Goal: Task Accomplishment & Management: Manage account settings

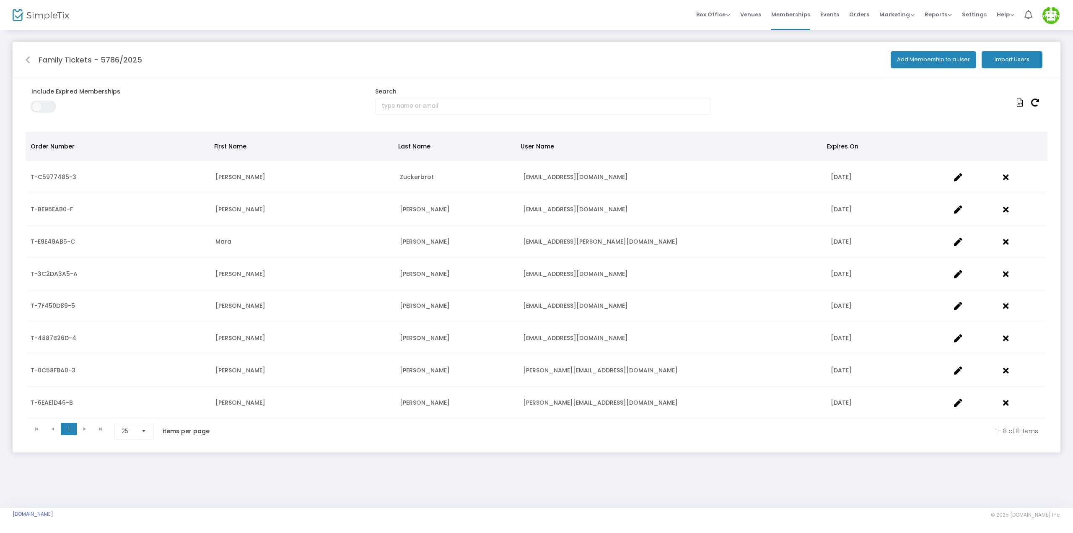
click at [1009, 61] on button "Import Users" at bounding box center [1012, 59] width 61 height 17
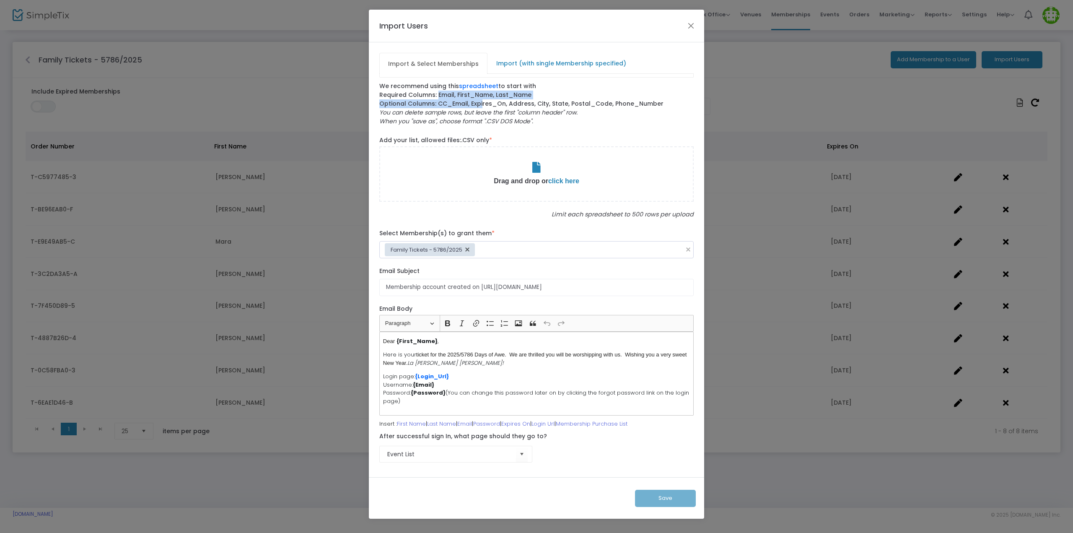
drag, startPoint x: 436, startPoint y: 94, endPoint x: 479, endPoint y: 100, distance: 43.7
click at [479, 100] on label "We recommend using this spreadsheet to start with Required Columns: Email, Firs…" at bounding box center [536, 104] width 323 height 44
click at [537, 94] on label "We recommend using this spreadsheet to start with Required Columns: Email, Firs…" at bounding box center [536, 104] width 323 height 44
drag, startPoint x: 534, startPoint y: 94, endPoint x: 438, endPoint y: 94, distance: 96.0
click at [438, 94] on label "We recommend using this spreadsheet to start with Required Columns: Email, Firs…" at bounding box center [536, 104] width 323 height 44
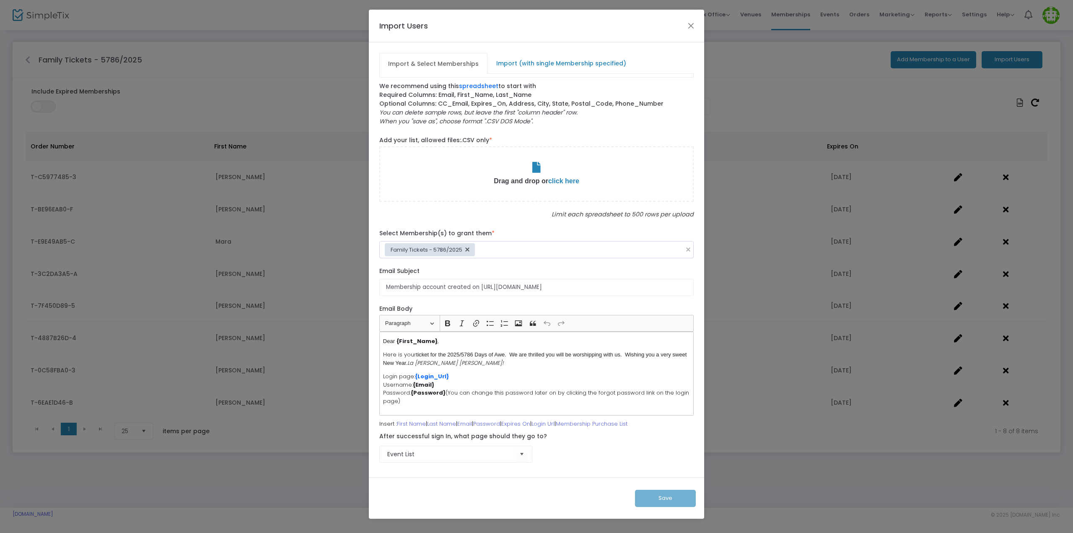
copy label "Email, First_Name, Last_Name"
click at [688, 26] on button "Close" at bounding box center [691, 25] width 11 height 11
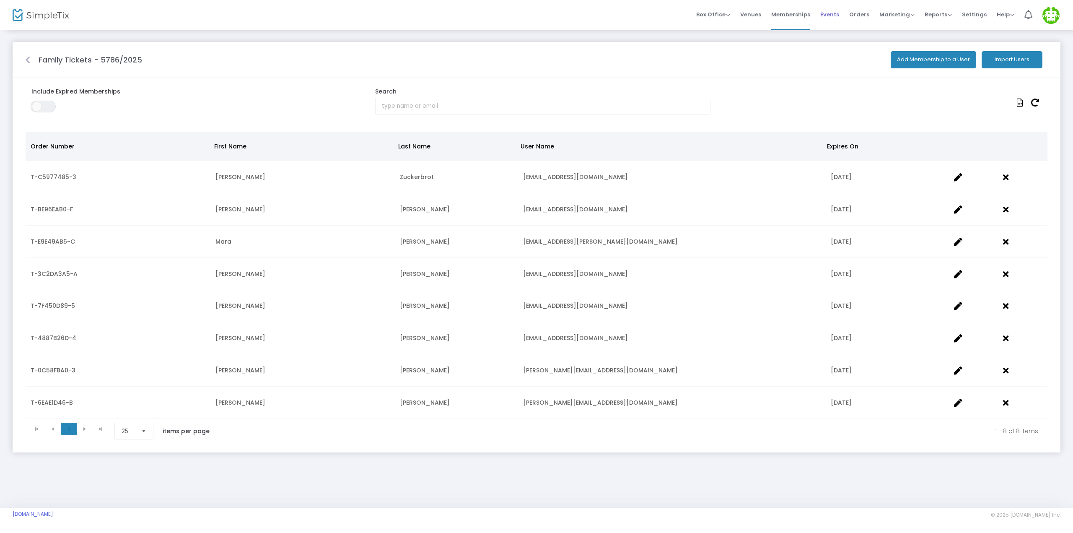
click at [834, 21] on span "Events" at bounding box center [830, 14] width 19 height 21
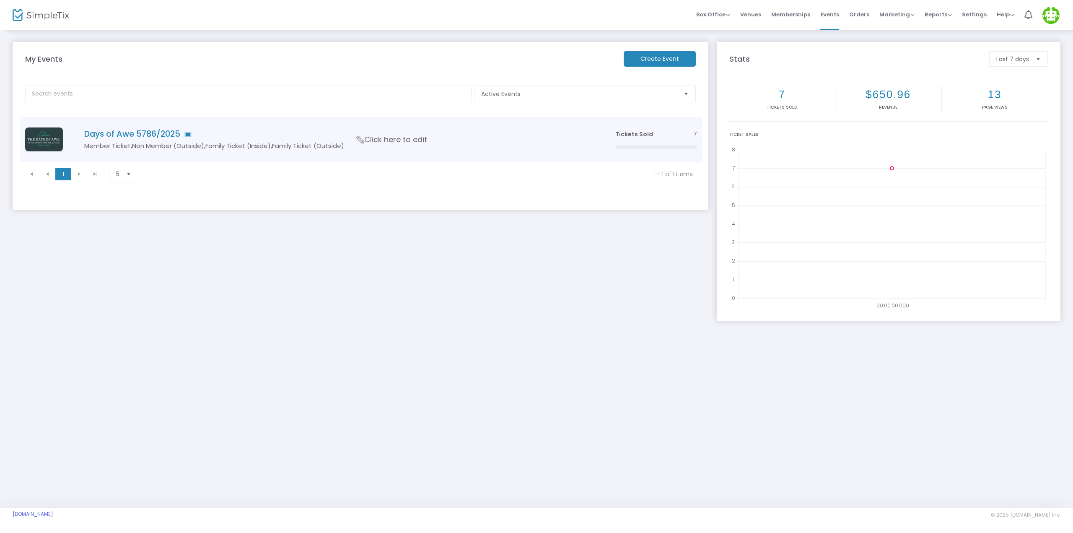
click at [126, 138] on h4 "Days of Awe 5786/2025" at bounding box center [337, 134] width 506 height 10
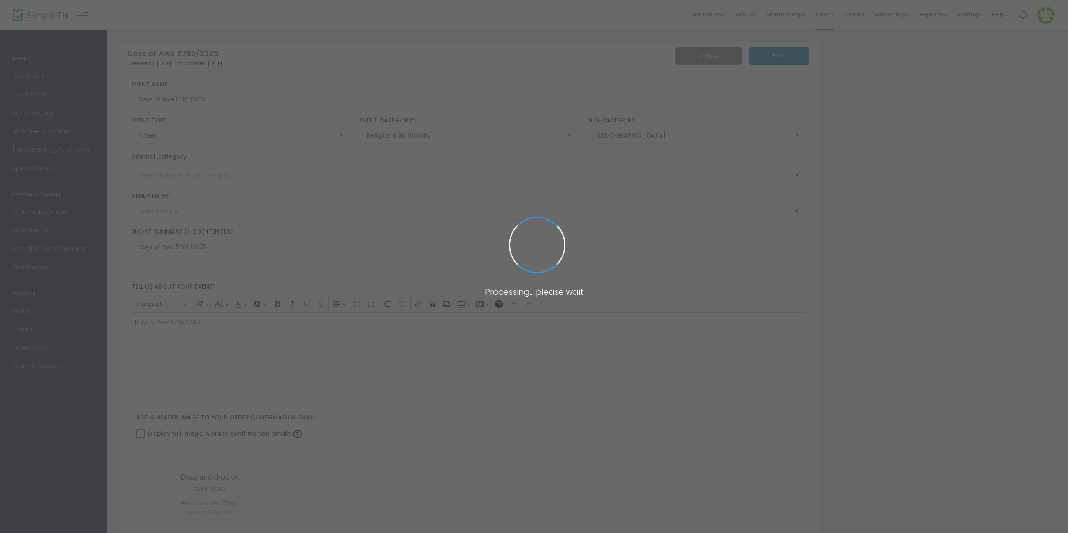
type input "The Community [DEMOGRAPHIC_DATA]"
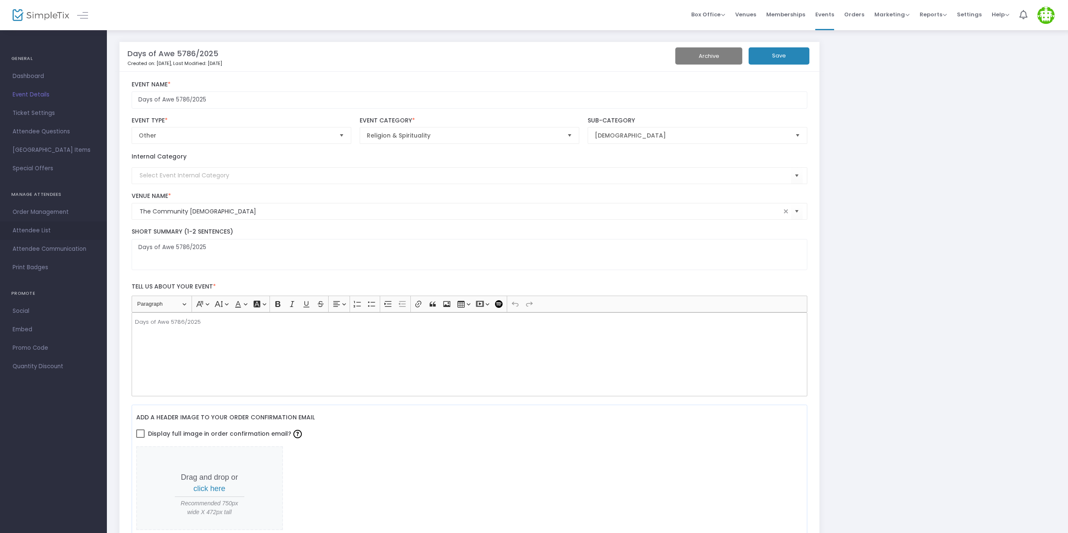
click at [34, 234] on span "Attendee List" at bounding box center [54, 230] width 82 height 11
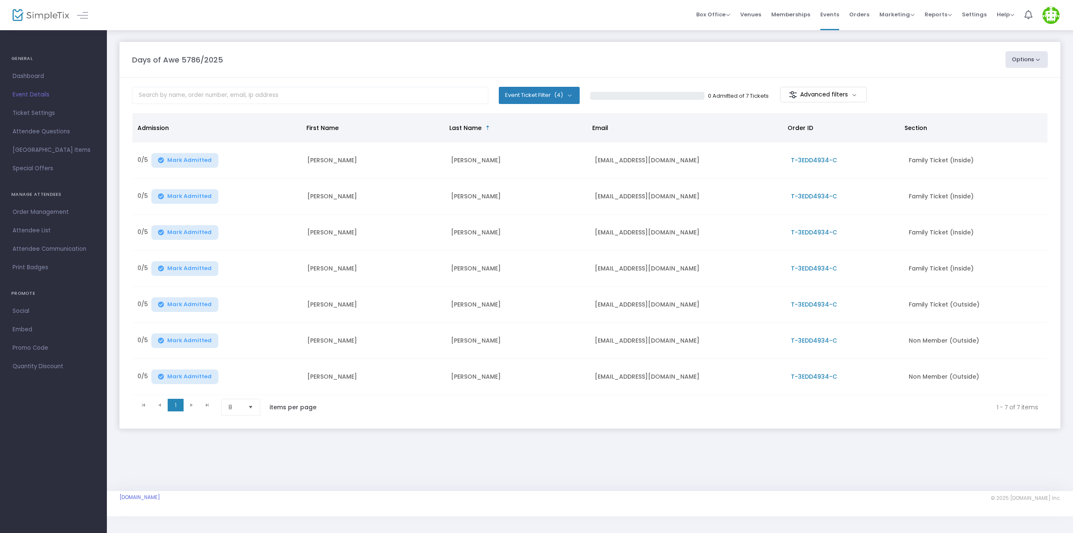
click at [1033, 61] on button "Options" at bounding box center [1027, 59] width 43 height 17
click at [1007, 99] on li "Import Attendees" at bounding box center [1004, 101] width 77 height 16
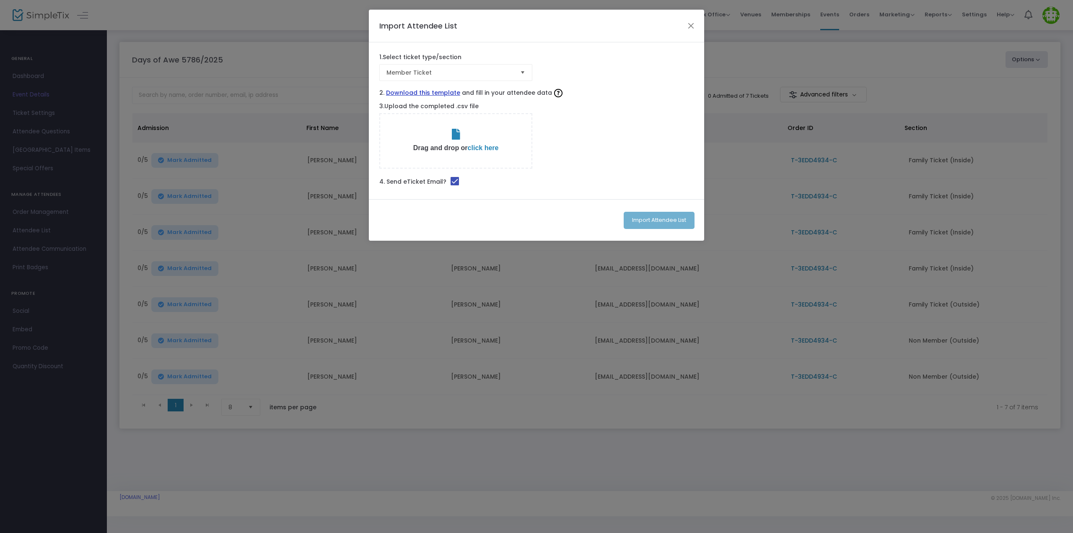
click at [426, 91] on link "Download this template" at bounding box center [423, 92] width 74 height 9
click at [694, 23] on button "Close" at bounding box center [691, 25] width 11 height 11
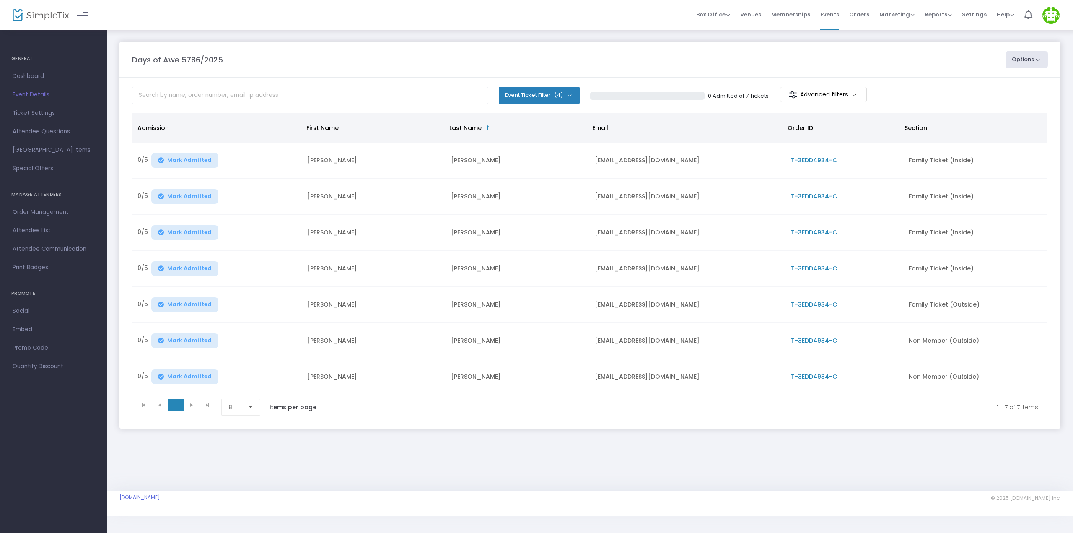
click at [317, 329] on td "[PERSON_NAME]" at bounding box center [374, 341] width 144 height 36
click at [381, 421] on m-panel-content "Event Ticket Filter (4) Select All Member Ticket Family Ticket (Inside) Family …" at bounding box center [590, 253] width 941 height 351
click at [33, 227] on span "Attendee List" at bounding box center [54, 230] width 82 height 11
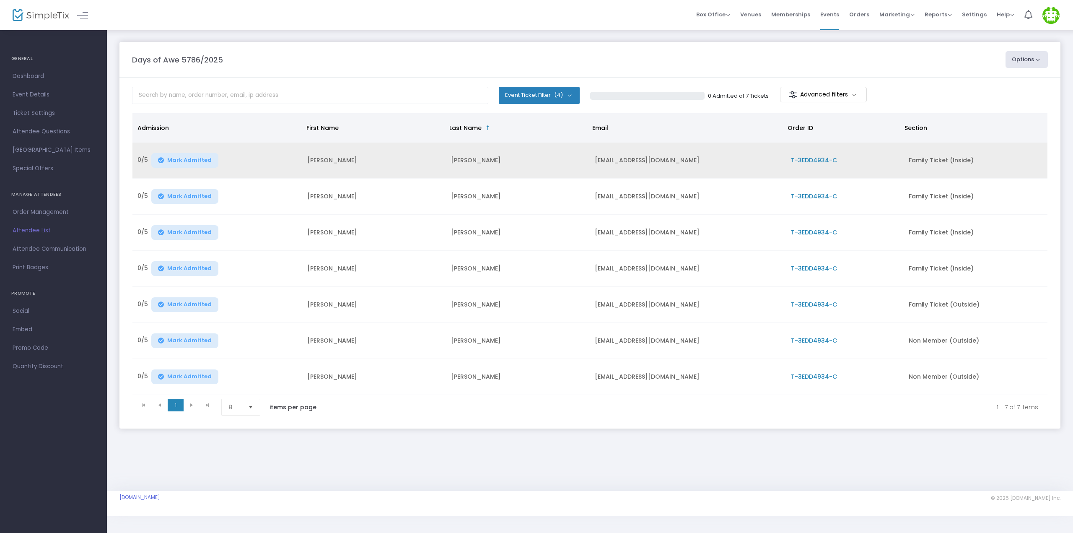
click at [460, 158] on td "[PERSON_NAME]" at bounding box center [518, 161] width 144 height 36
click at [821, 158] on span "T-3EDD4934-C" at bounding box center [814, 160] width 46 height 8
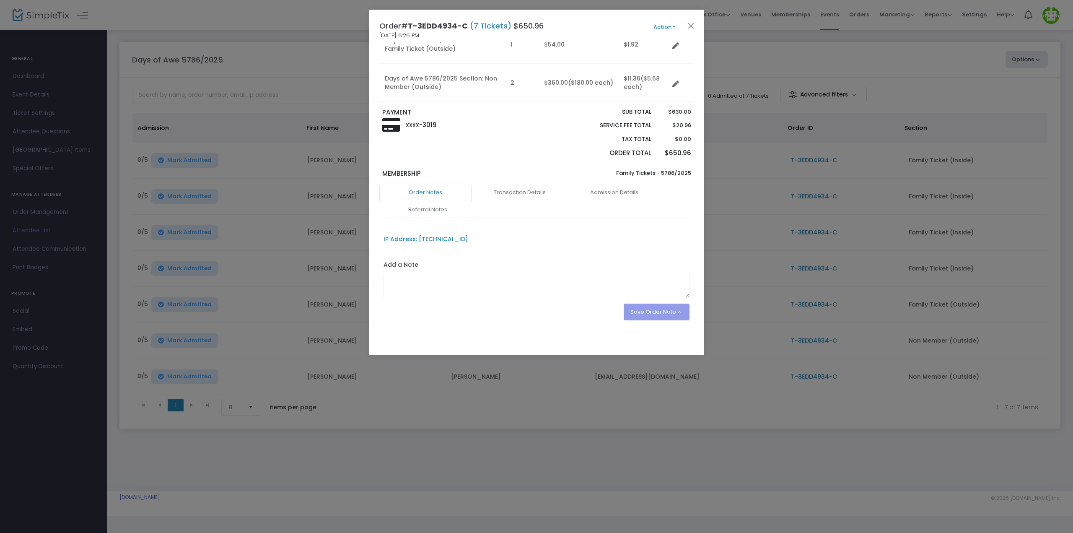
scroll to position [166, 0]
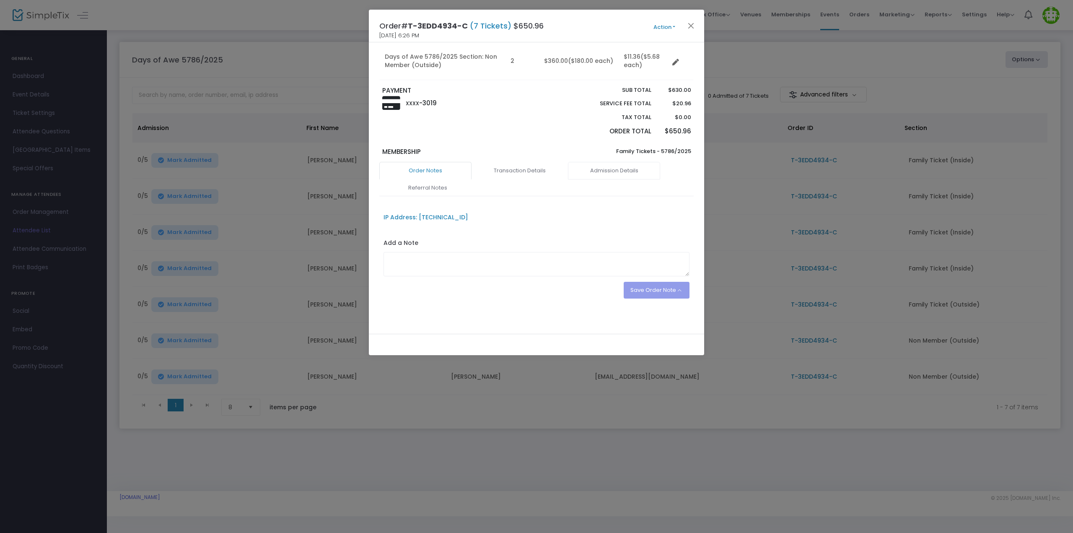
click at [612, 165] on link "Admission Details" at bounding box center [614, 171] width 92 height 18
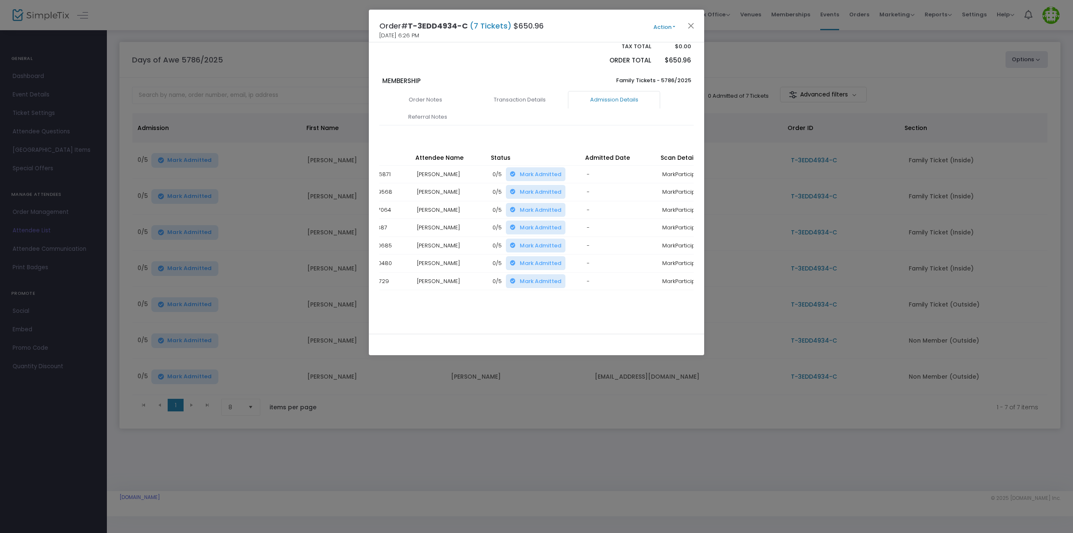
scroll to position [0, 0]
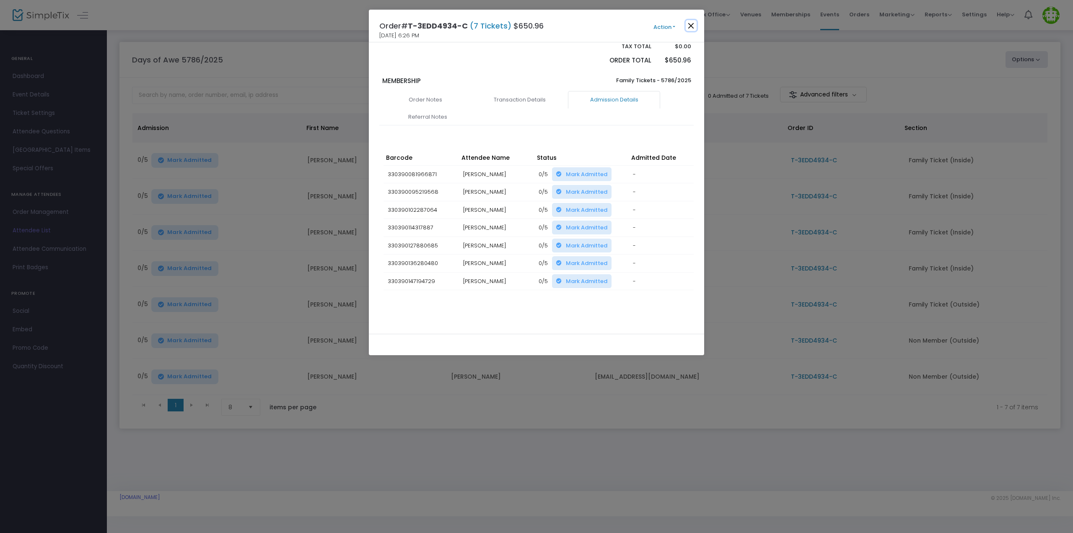
click at [693, 22] on button "Close" at bounding box center [691, 25] width 11 height 11
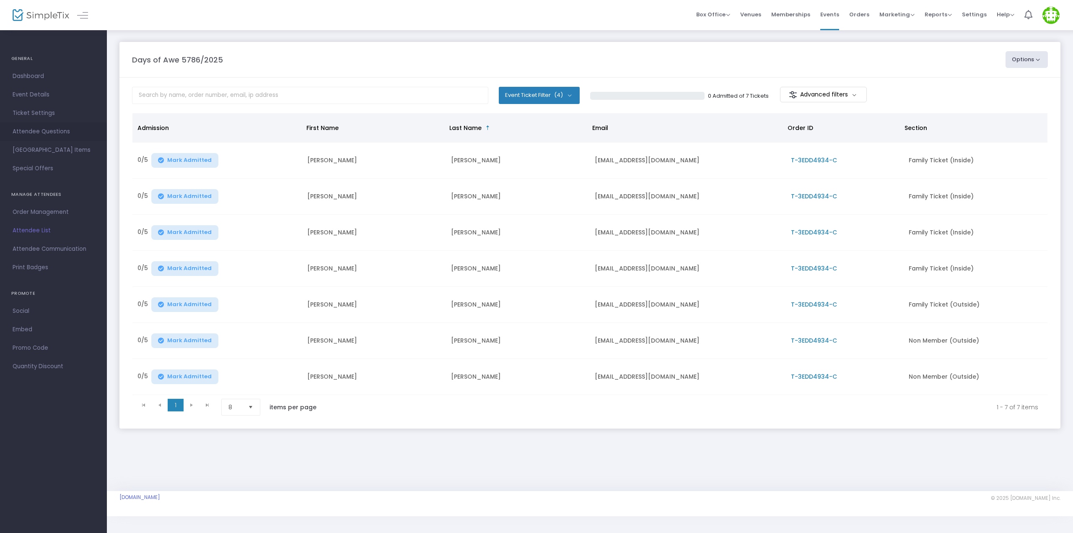
click at [48, 128] on span "Attendee Questions" at bounding box center [54, 131] width 82 height 11
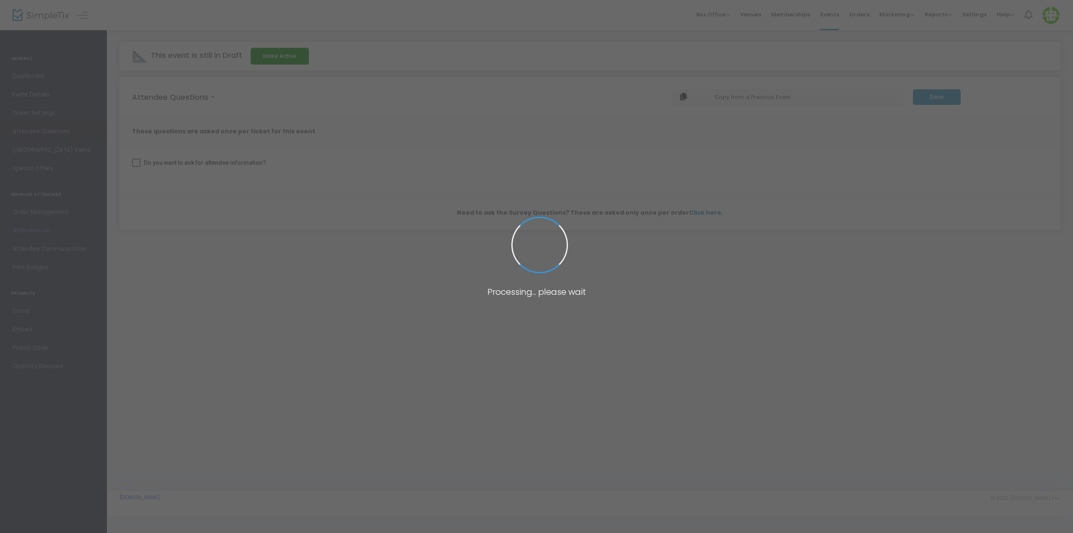
checkbox input "true"
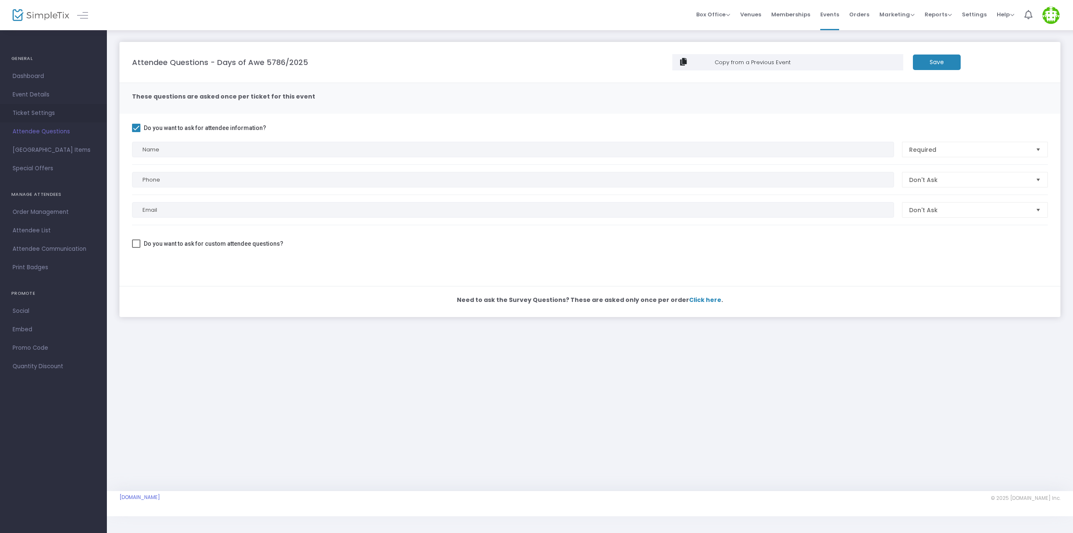
click at [34, 109] on span "Ticket Settings" at bounding box center [54, 113] width 82 height 11
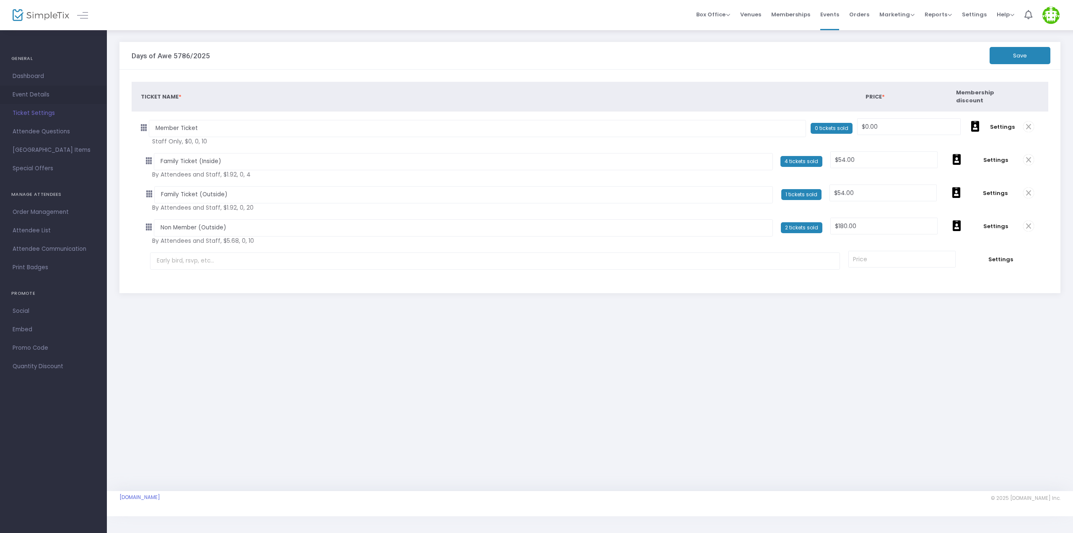
click at [35, 94] on span "Event Details" at bounding box center [54, 94] width 82 height 11
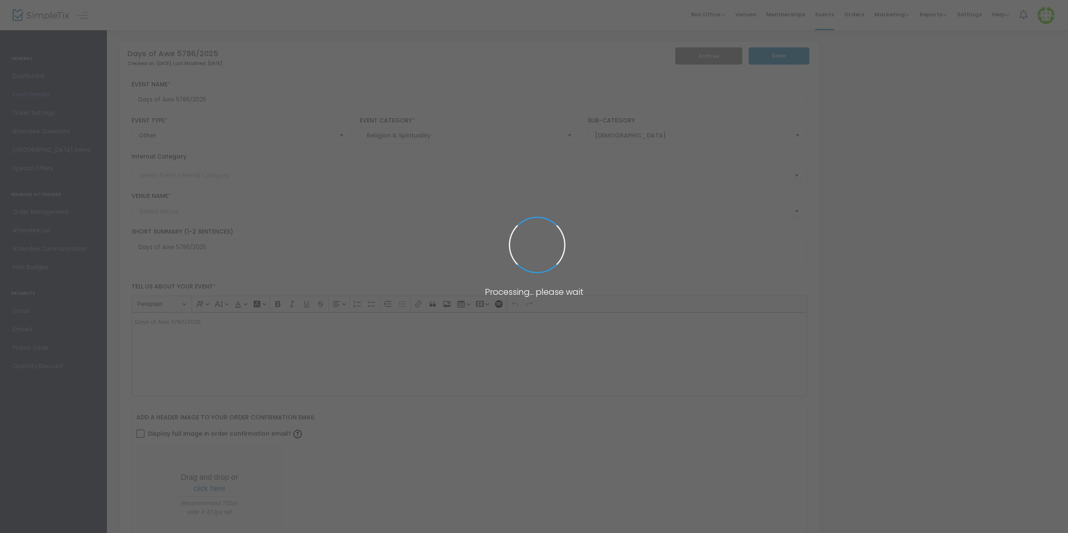
type input "The Community [DEMOGRAPHIC_DATA]"
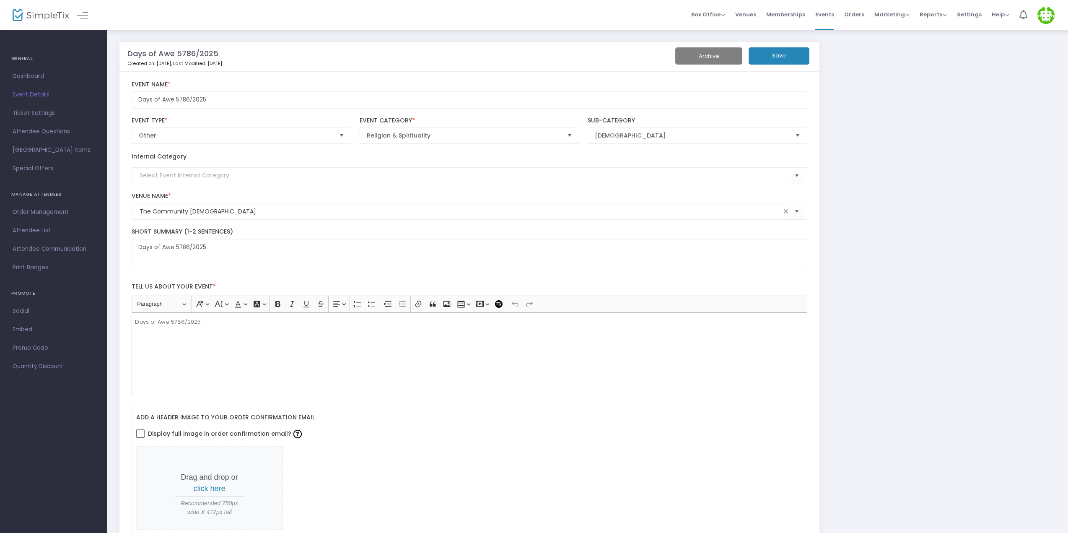
click at [38, 73] on span "Dashboard" at bounding box center [54, 76] width 82 height 11
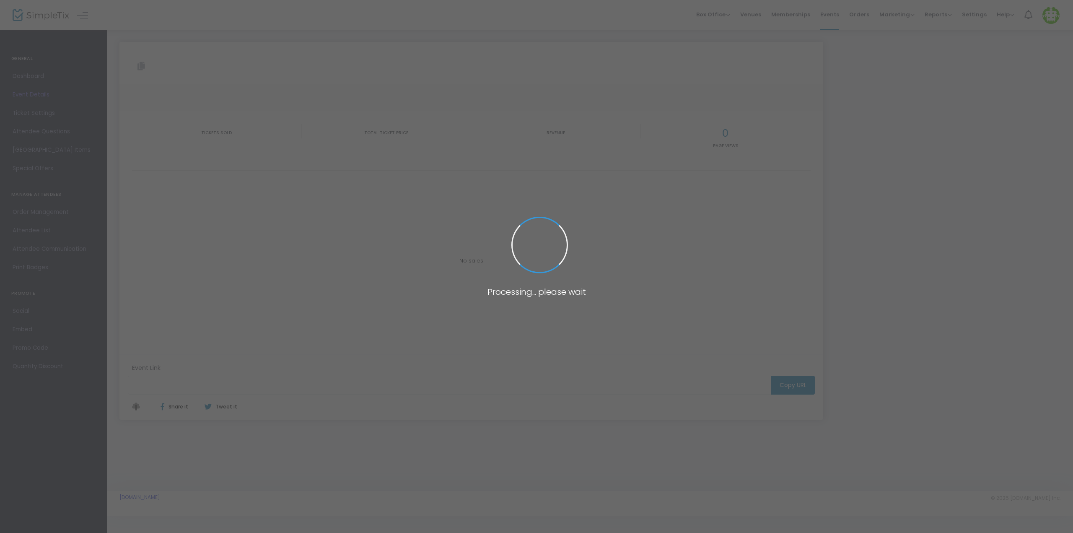
type input "[URL][DOMAIN_NAME]"
